Goal: Task Accomplishment & Management: Manage account settings

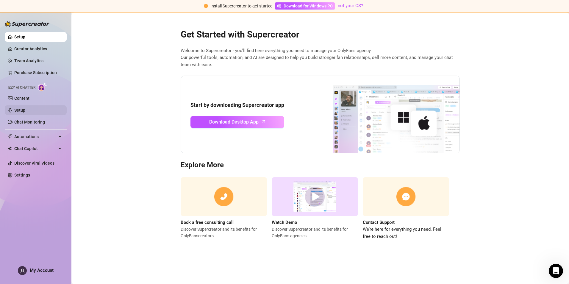
click at [25, 108] on link "Setup" at bounding box center [19, 110] width 11 height 5
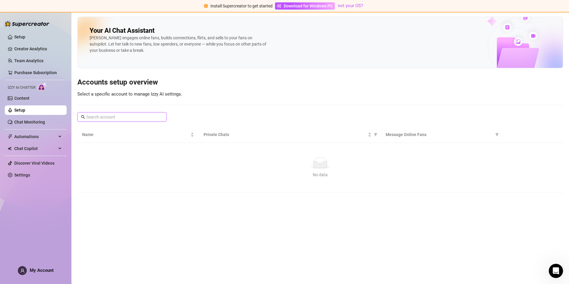
click at [98, 118] on input "text" at bounding box center [122, 117] width 72 height 7
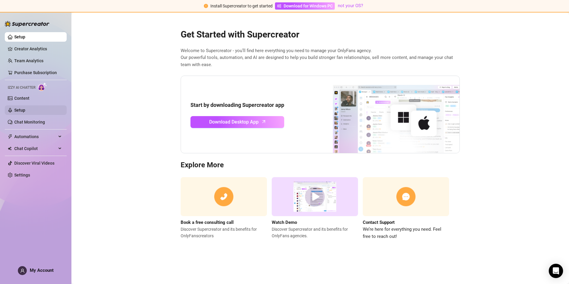
click at [20, 108] on link "Setup" at bounding box center [19, 110] width 11 height 5
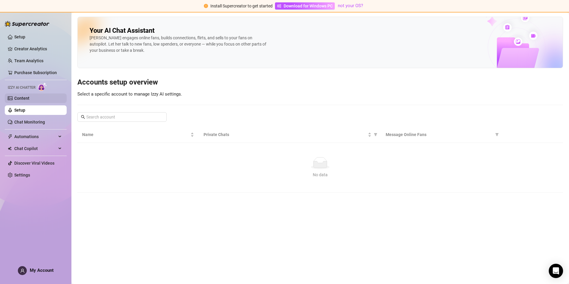
click at [29, 100] on link "Content" at bounding box center [21, 98] width 15 height 5
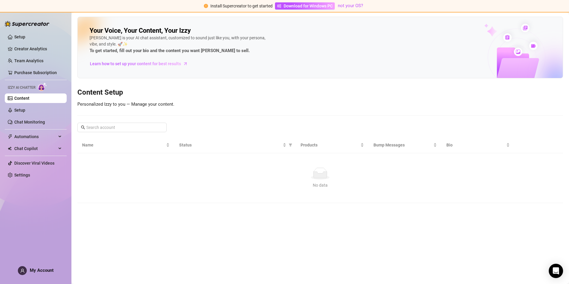
click at [26, 86] on span "Izzy AI Chatter" at bounding box center [22, 88] width 28 height 6
click at [102, 128] on input "text" at bounding box center [122, 127] width 72 height 7
click at [21, 174] on link "Settings" at bounding box center [22, 174] width 16 height 5
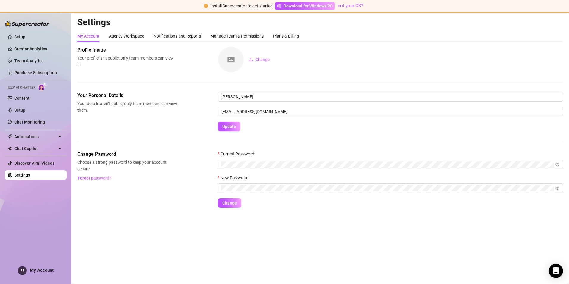
click at [176, 148] on div "Your Personal Details Your details aren’t public, only team members can view th…" at bounding box center [319, 121] width 485 height 59
click at [241, 175] on label "New Password" at bounding box center [235, 177] width 34 height 7
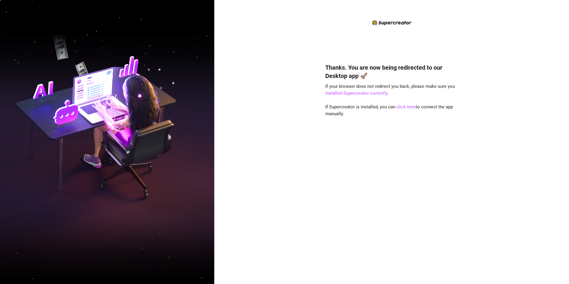
click at [428, 118] on div "Thanks. You are now being redirected to our Desktop app 🚀 If your browser does …" at bounding box center [391, 164] width 133 height 219
click at [410, 108] on link "click here" at bounding box center [405, 106] width 19 height 5
click at [407, 106] on link "click here" at bounding box center [405, 106] width 19 height 5
click at [402, 108] on link "click here" at bounding box center [405, 106] width 19 height 5
click at [405, 109] on link "click here" at bounding box center [405, 106] width 19 height 5
